Goal: Communication & Community: Answer question/provide support

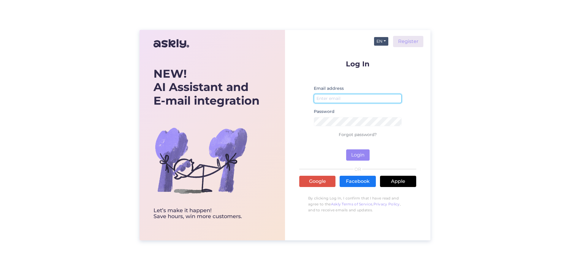
type input "[EMAIL_ADDRESS][DOMAIN_NAME]"
click at [377, 40] on button "EN" at bounding box center [381, 41] width 14 height 9
click at [379, 55] on link "ET" at bounding box center [378, 53] width 20 height 9
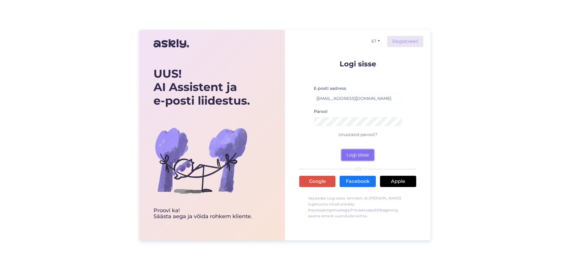
click at [355, 154] on button "Logi sisse" at bounding box center [357, 155] width 33 height 11
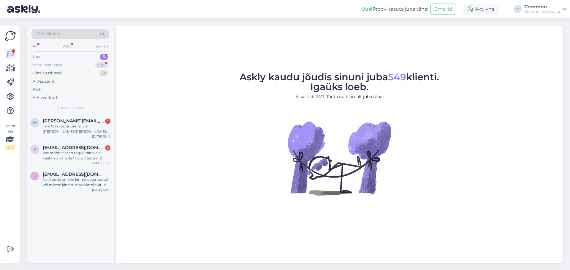
click at [87, 66] on div "Minu vestlused 99+" at bounding box center [70, 65] width 78 height 8
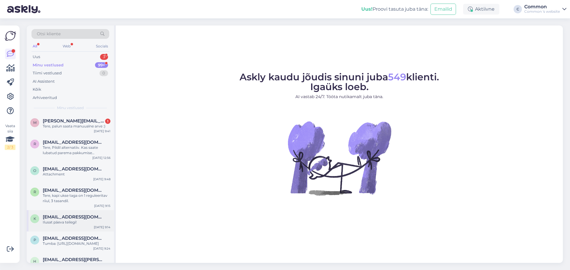
click at [68, 220] on div "Ilusat päeva teilegi!" at bounding box center [77, 222] width 68 height 5
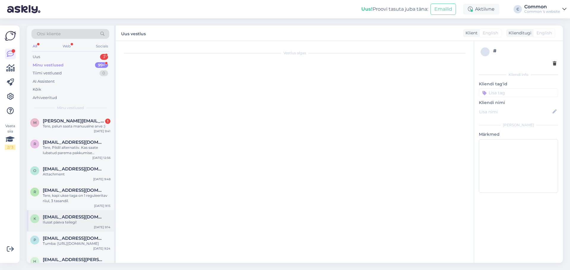
scroll to position [20, 0]
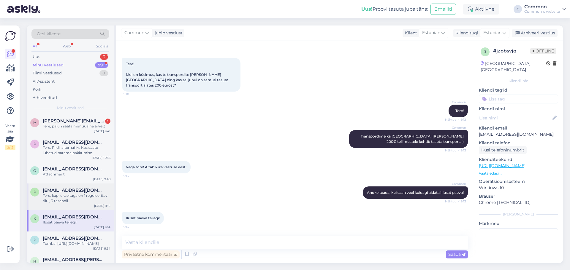
click at [64, 202] on div "Tere, kapi ukse taga on 1 reguleeritav riiul, 3 tasandil." at bounding box center [77, 198] width 68 height 11
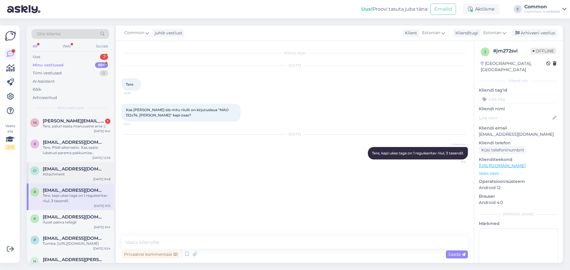
click at [70, 171] on span "[EMAIL_ADDRESS][DOMAIN_NAME]" at bounding box center [74, 168] width 62 height 5
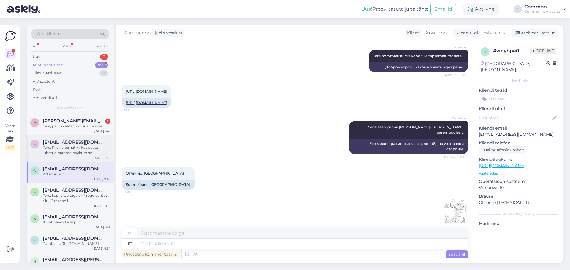
click at [71, 151] on div "Tere, Pildil alternatiiv. Kas saate lubatud parema pakkumise [PERSON_NAME]? [EM…" at bounding box center [77, 150] width 68 height 11
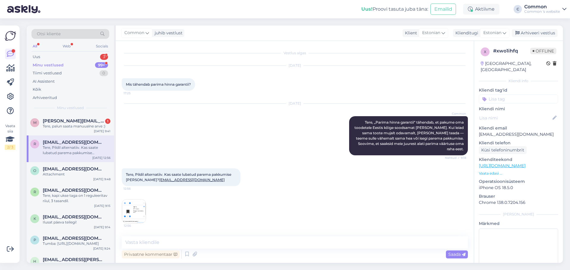
scroll to position [0, 0]
click at [83, 126] on div "Tere, palun saata manuualne arve :)" at bounding box center [77, 126] width 68 height 5
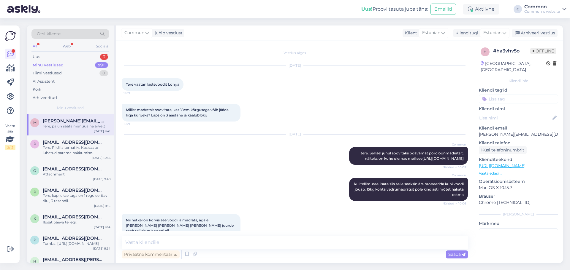
scroll to position [163, 0]
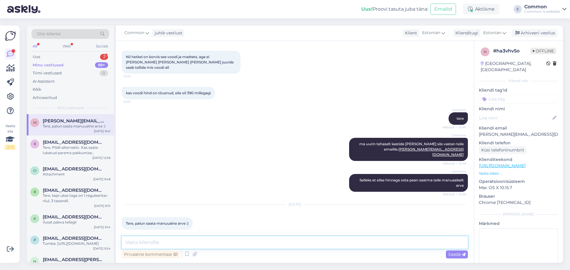
click at [168, 244] on textarea at bounding box center [295, 242] width 346 height 12
drag, startPoint x: 410, startPoint y: 150, endPoint x: 458, endPoint y: 151, distance: 47.5
click at [458, 151] on div "Common ma uurin tehaselt kastide [PERSON_NAME] siis vastan teile emailile. [PER…" at bounding box center [408, 149] width 119 height 23
copy link "[PERSON_NAME][EMAIL_ADDRESS][DOMAIN_NAME]"
click at [71, 58] on div "Uus 3" at bounding box center [70, 57] width 78 height 8
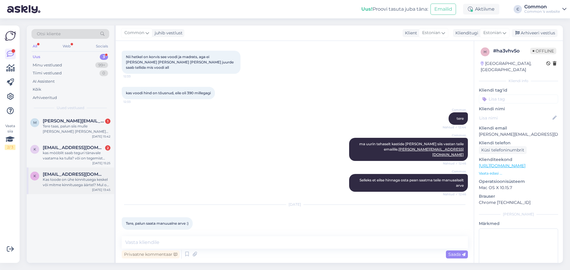
click at [74, 179] on div "Kas toode on ühe kinnitusega keskel või mitme kinnitusega äärtel? Mul on nimelt…" at bounding box center [77, 182] width 68 height 11
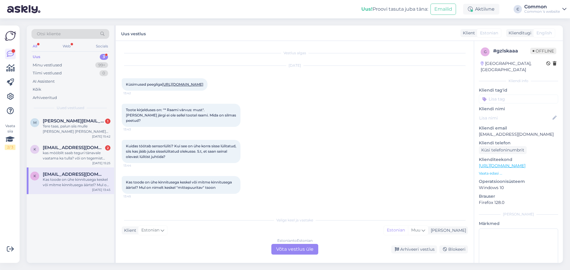
scroll to position [0, 0]
